Goal: Communication & Community: Answer question/provide support

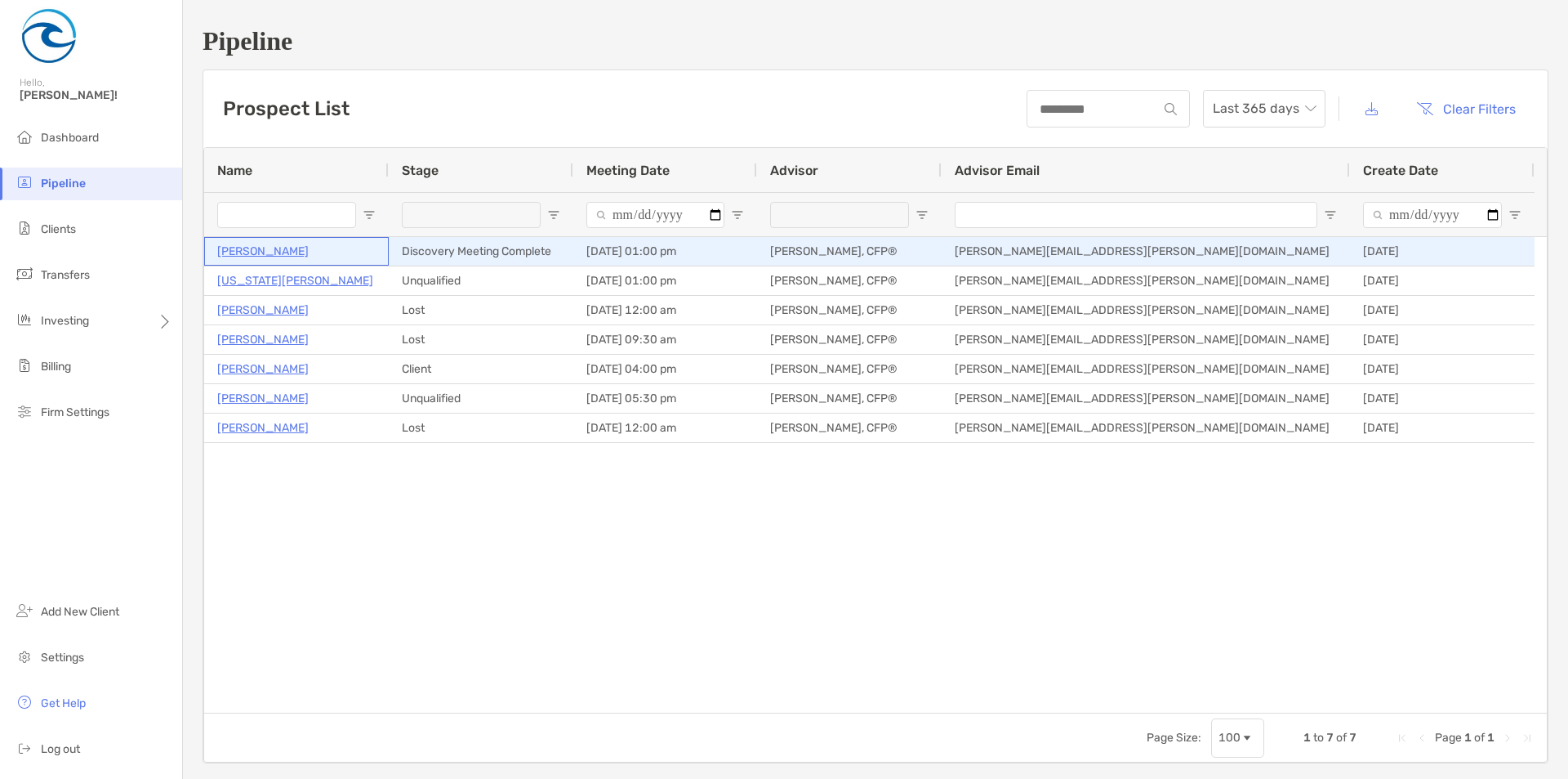
click at [271, 253] on p "[PERSON_NAME]" at bounding box center [263, 251] width 91 height 20
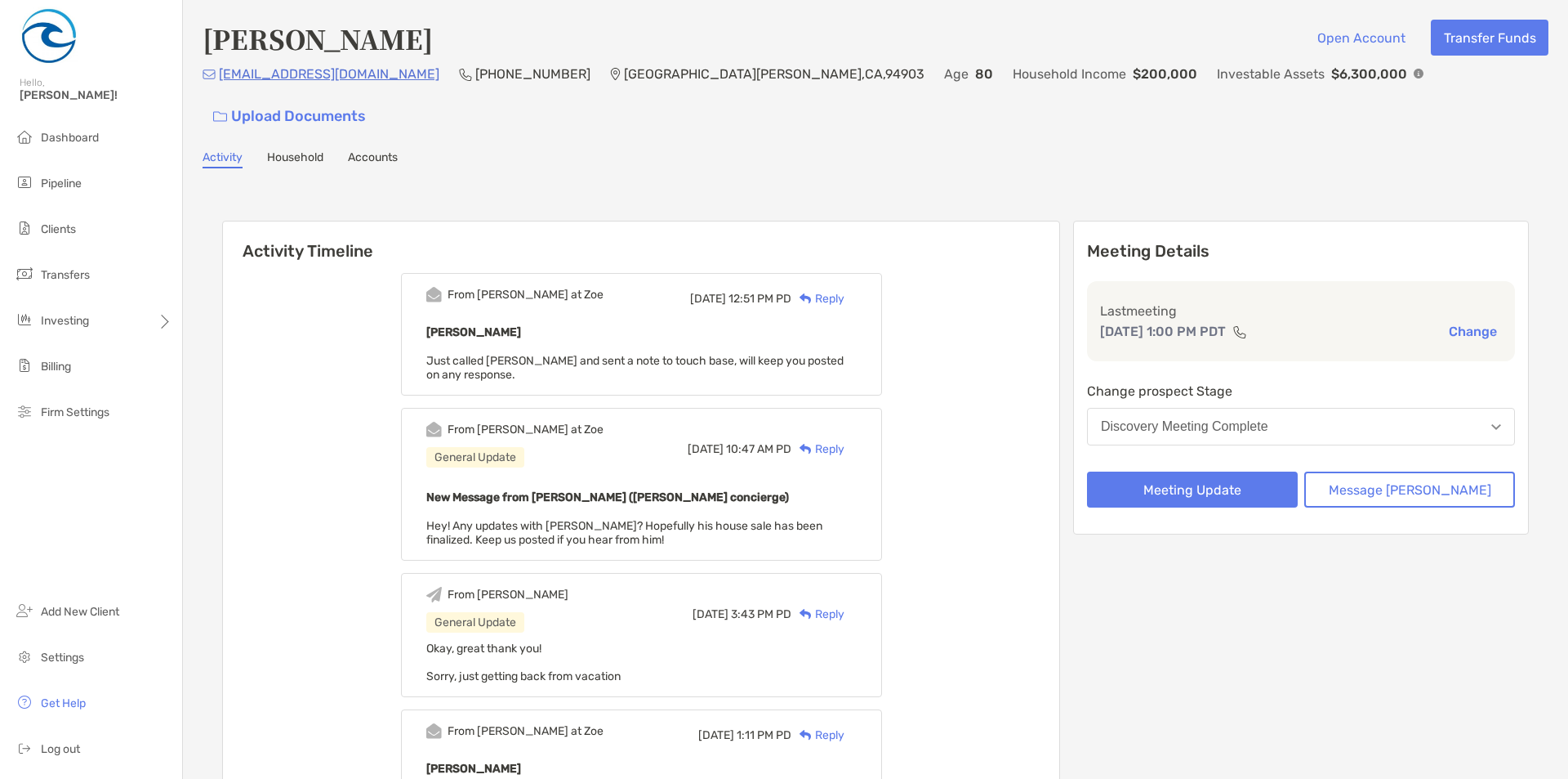
click at [845, 290] on div "Reply" at bounding box center [817, 299] width 53 height 17
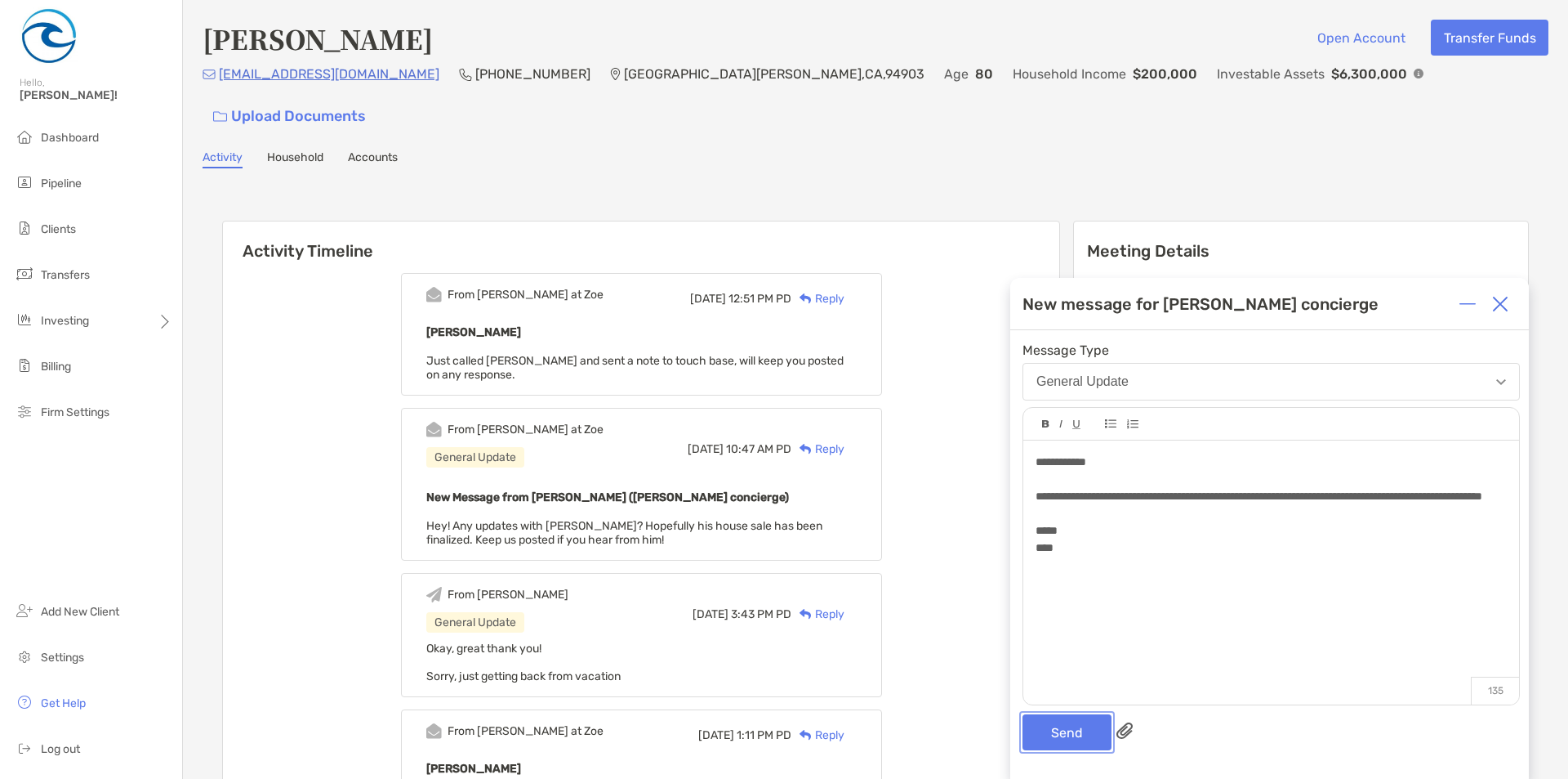
click at [1051, 722] on button "Send" at bounding box center [1067, 731] width 89 height 36
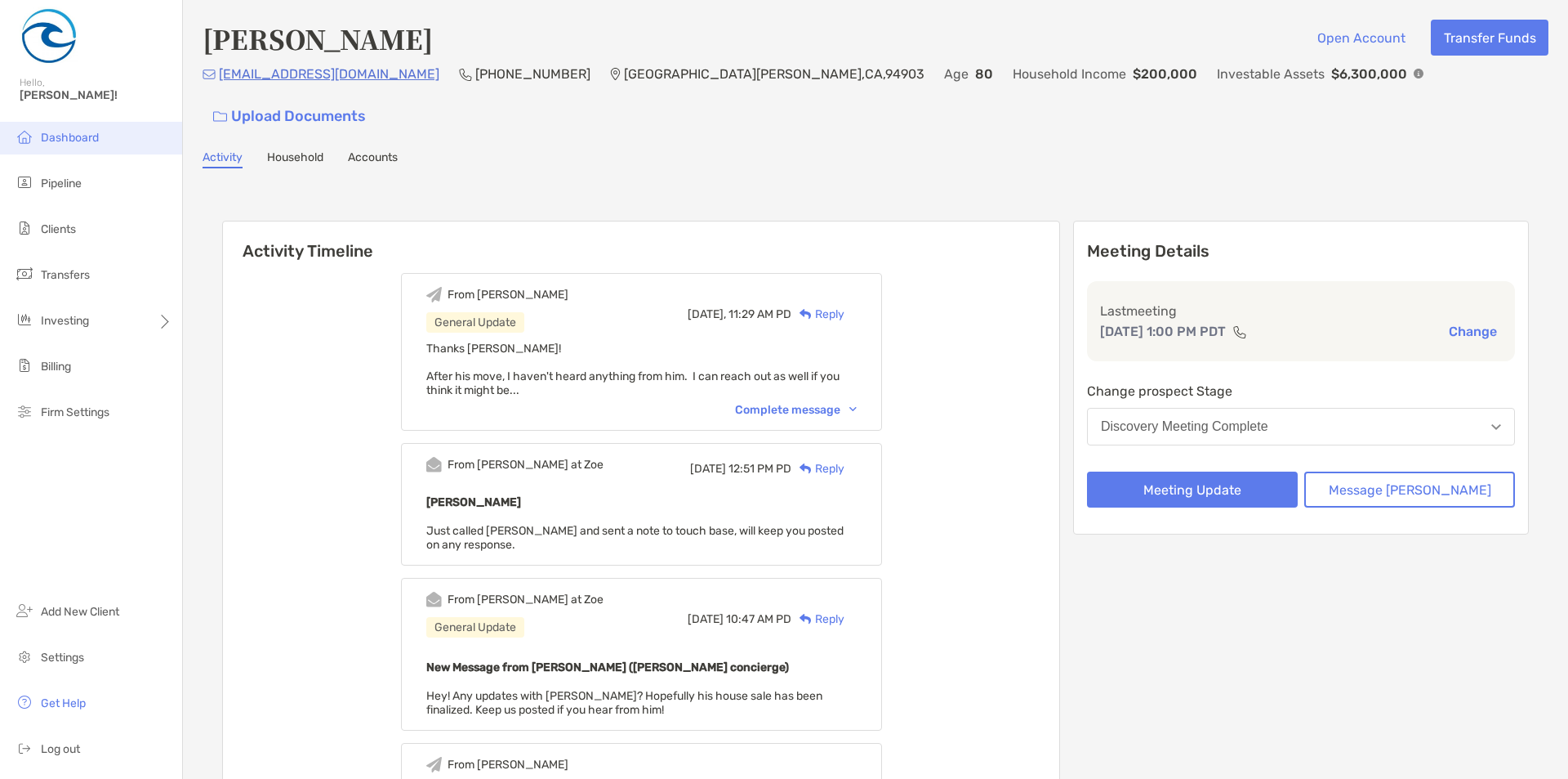
click at [73, 132] on span "Dashboard" at bounding box center [70, 138] width 58 height 14
